Goal: Understand process/instructions: Learn how to perform a task or action

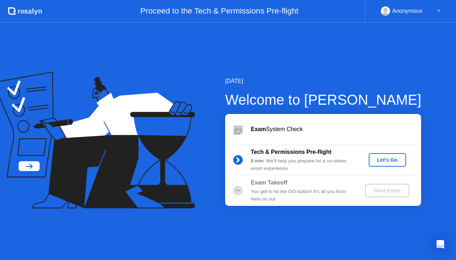
click at [400, 166] on button "Let's Go" at bounding box center [387, 160] width 37 height 14
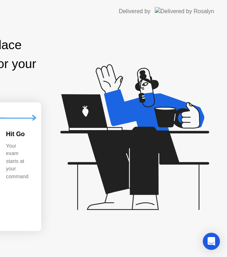
click at [189, 124] on icon at bounding box center [154, 110] width 100 height 42
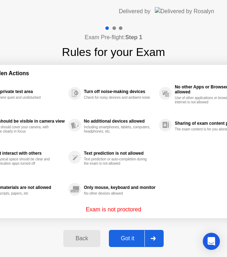
click at [131, 241] on div "Got it" at bounding box center [127, 238] width 33 height 6
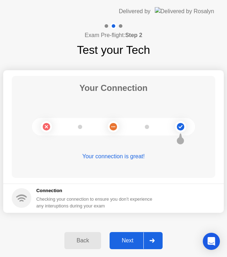
click at [133, 243] on div "Next" at bounding box center [128, 240] width 32 height 6
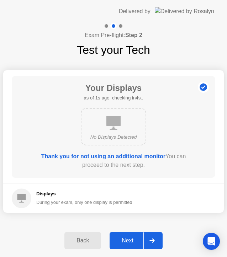
click at [146, 240] on div at bounding box center [151, 240] width 17 height 16
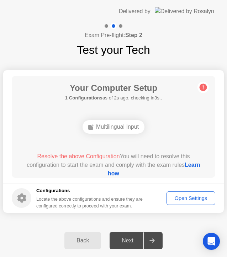
click at [98, 127] on div "Multilingual Input" at bounding box center [114, 127] width 62 height 14
click at [109, 175] on link "Learn how" at bounding box center [154, 169] width 93 height 15
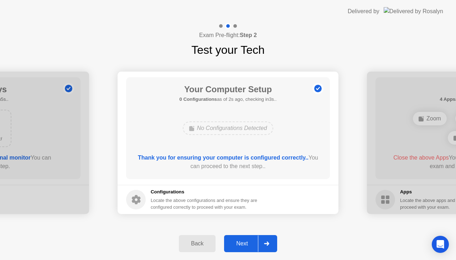
click at [233, 244] on div "Next" at bounding box center [242, 243] width 32 height 6
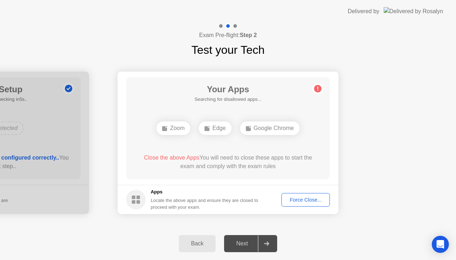
click at [212, 129] on div "Edge" at bounding box center [215, 128] width 32 height 14
click at [218, 130] on div "Edge" at bounding box center [215, 128] width 32 height 14
drag, startPoint x: 221, startPoint y: 130, endPoint x: 215, endPoint y: 125, distance: 7.1
click at [215, 125] on div "Edge" at bounding box center [215, 128] width 32 height 14
click at [250, 101] on h5 "Searching for disallowed apps..." at bounding box center [227, 99] width 67 height 7
